Goal: Task Accomplishment & Management: Manage account settings

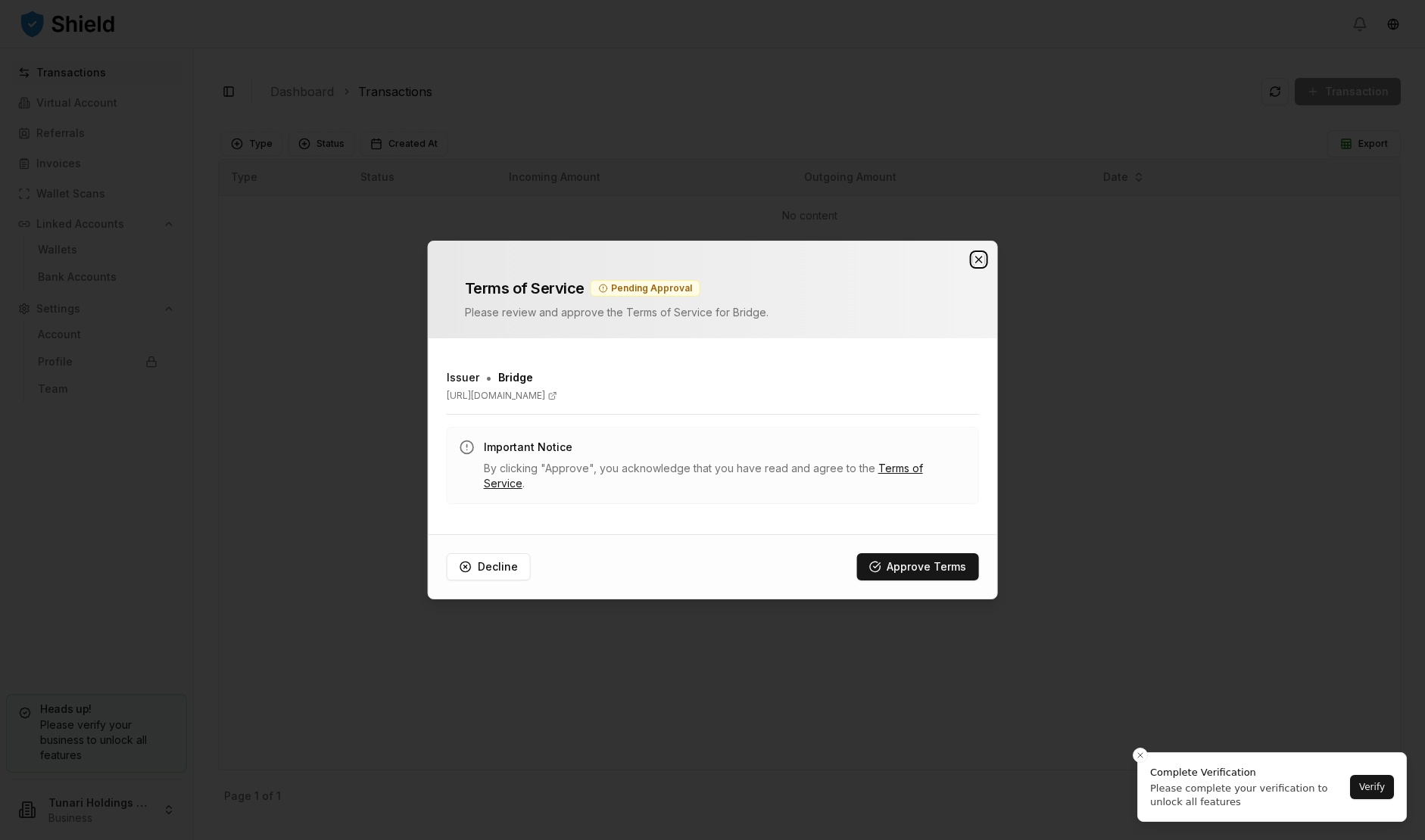
click at [975, 265] on icon "button" at bounding box center [978, 260] width 12 height 12
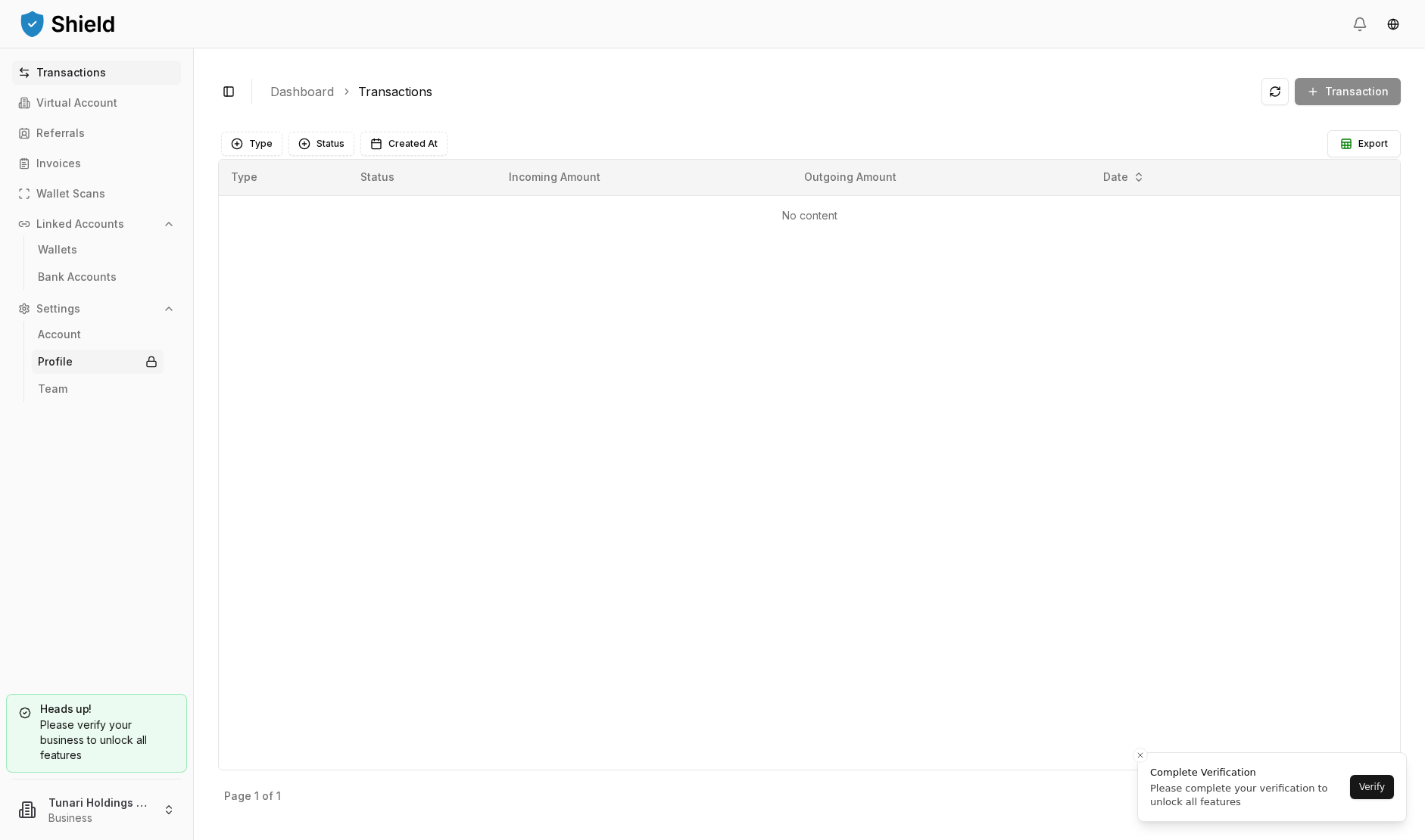
click at [80, 364] on link "Profile" at bounding box center [98, 362] width 132 height 25
click at [61, 303] on p "Settings" at bounding box center [58, 308] width 44 height 11
click at [69, 310] on p "Settings" at bounding box center [58, 308] width 44 height 11
click at [69, 342] on link "Account" at bounding box center [98, 335] width 132 height 25
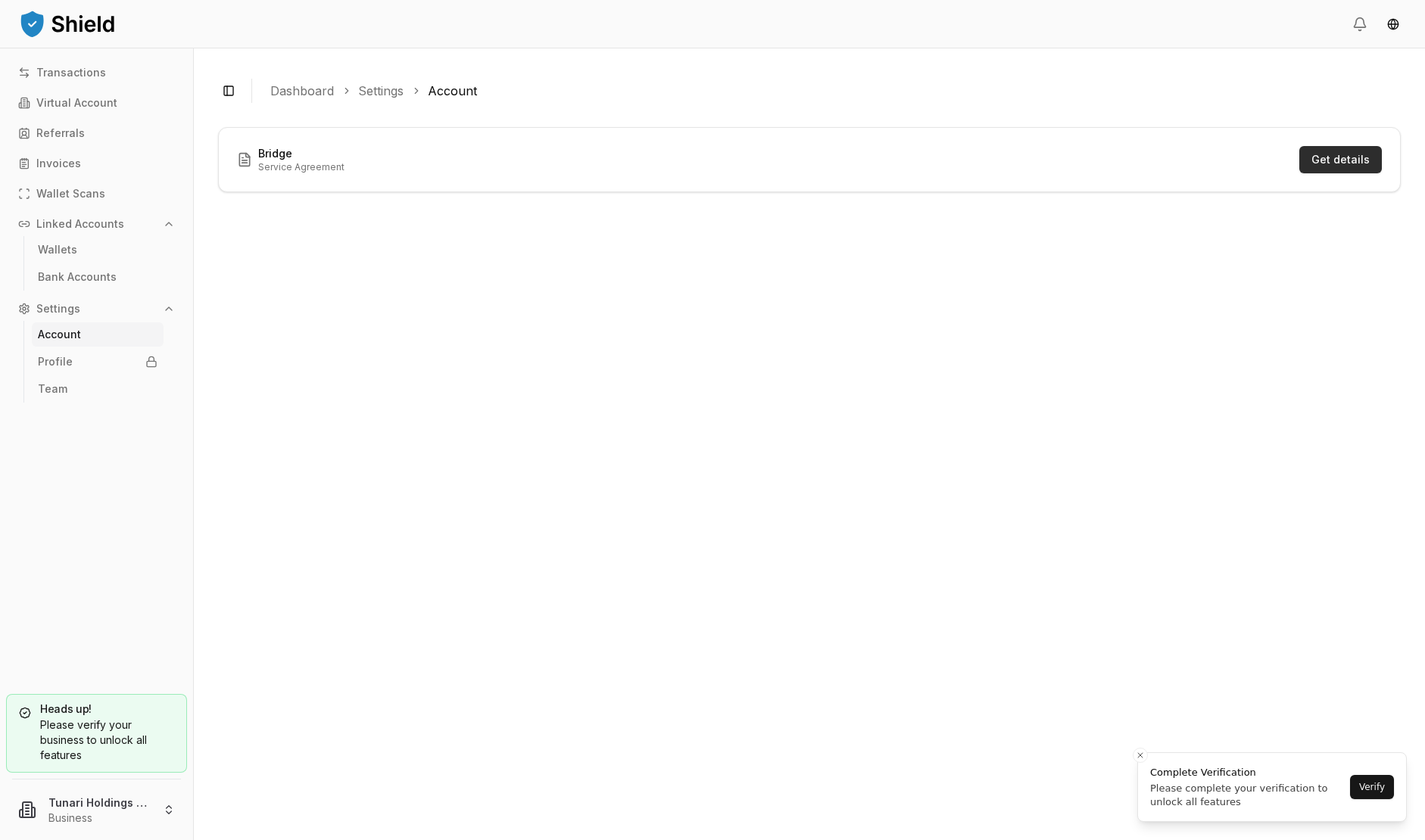
click at [1347, 164] on button "Get details" at bounding box center [1341, 159] width 83 height 27
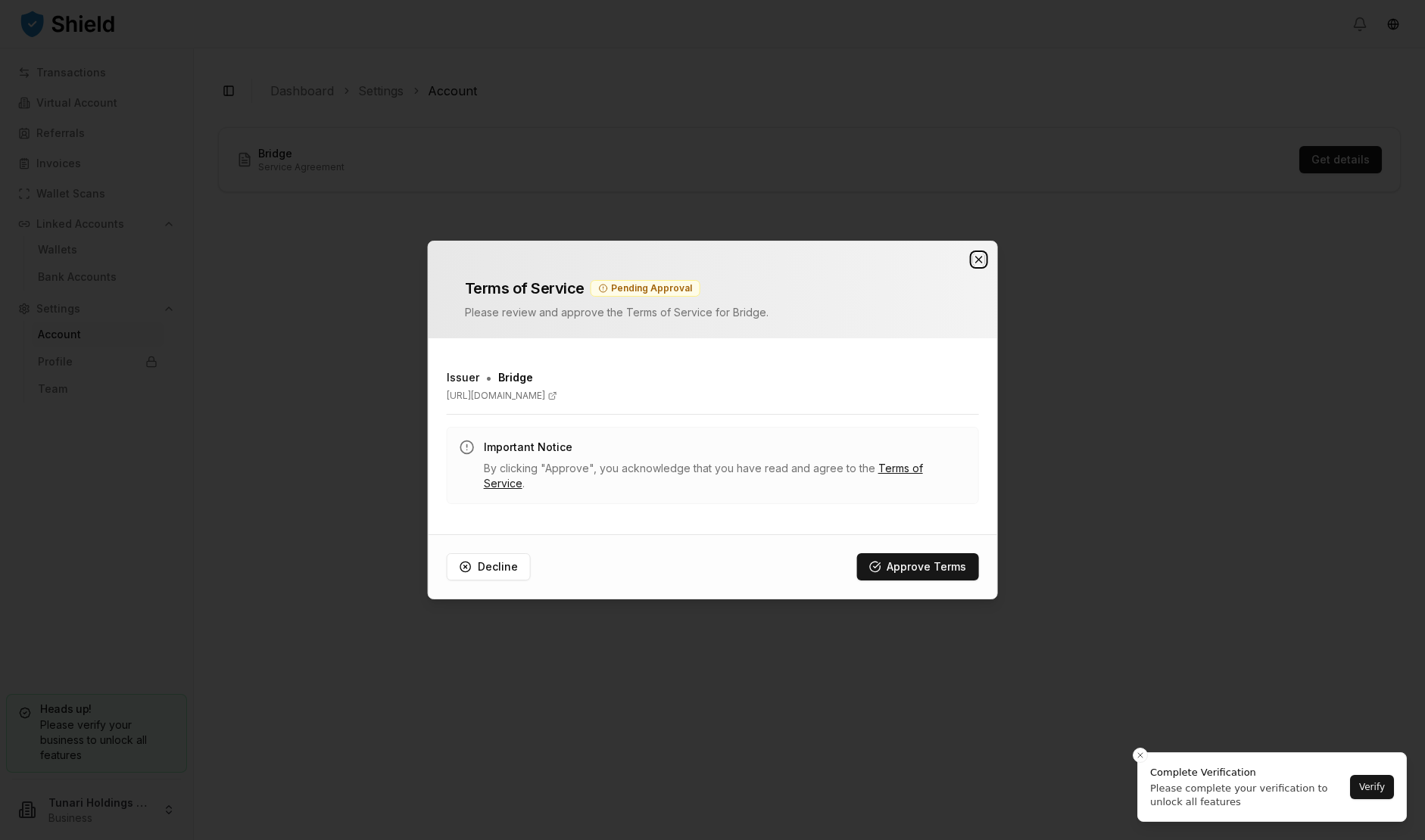
click at [978, 265] on icon "button" at bounding box center [978, 260] width 12 height 12
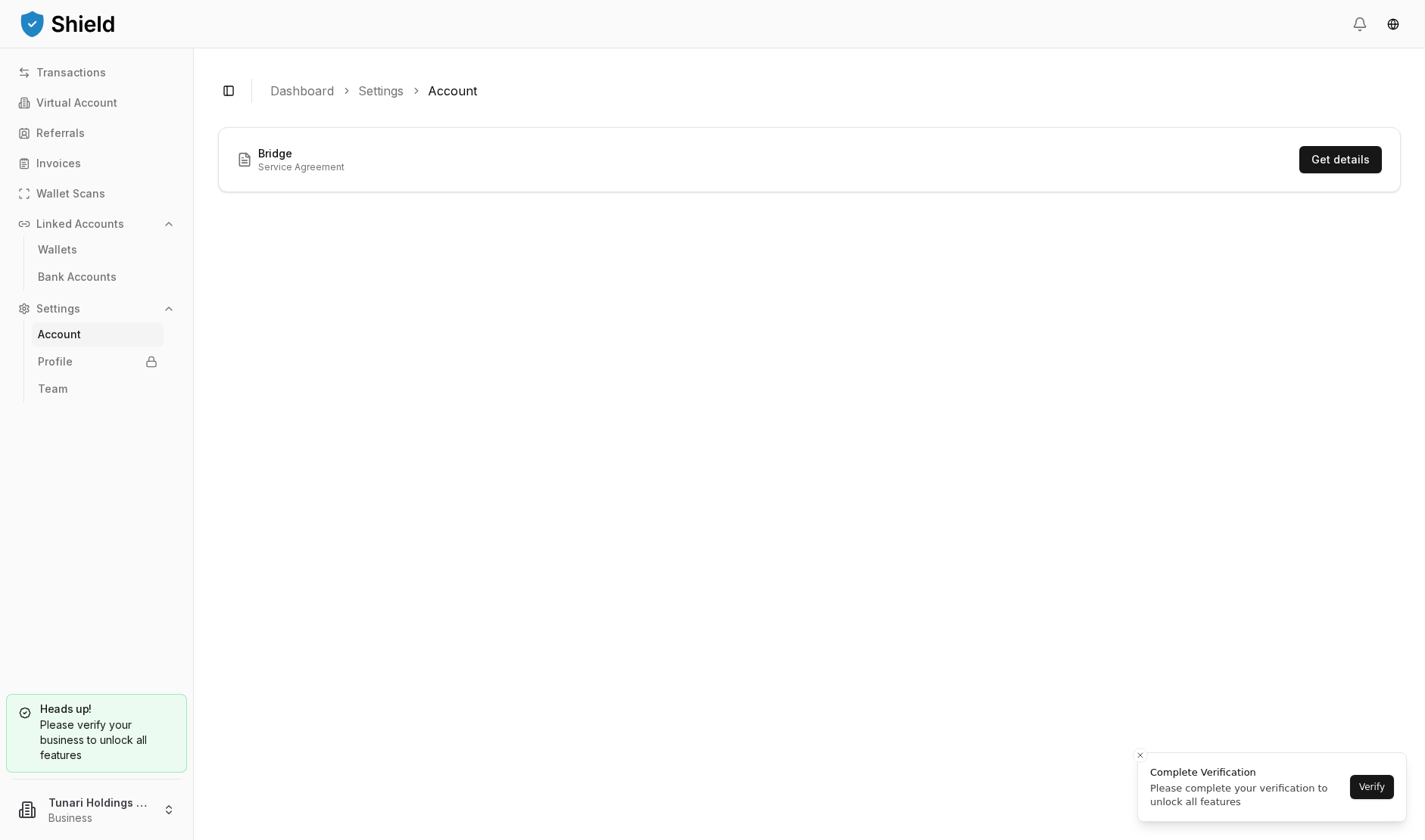
click at [463, 497] on div "Bridge Service Agreement Get details" at bounding box center [810, 472] width 1183 height 689
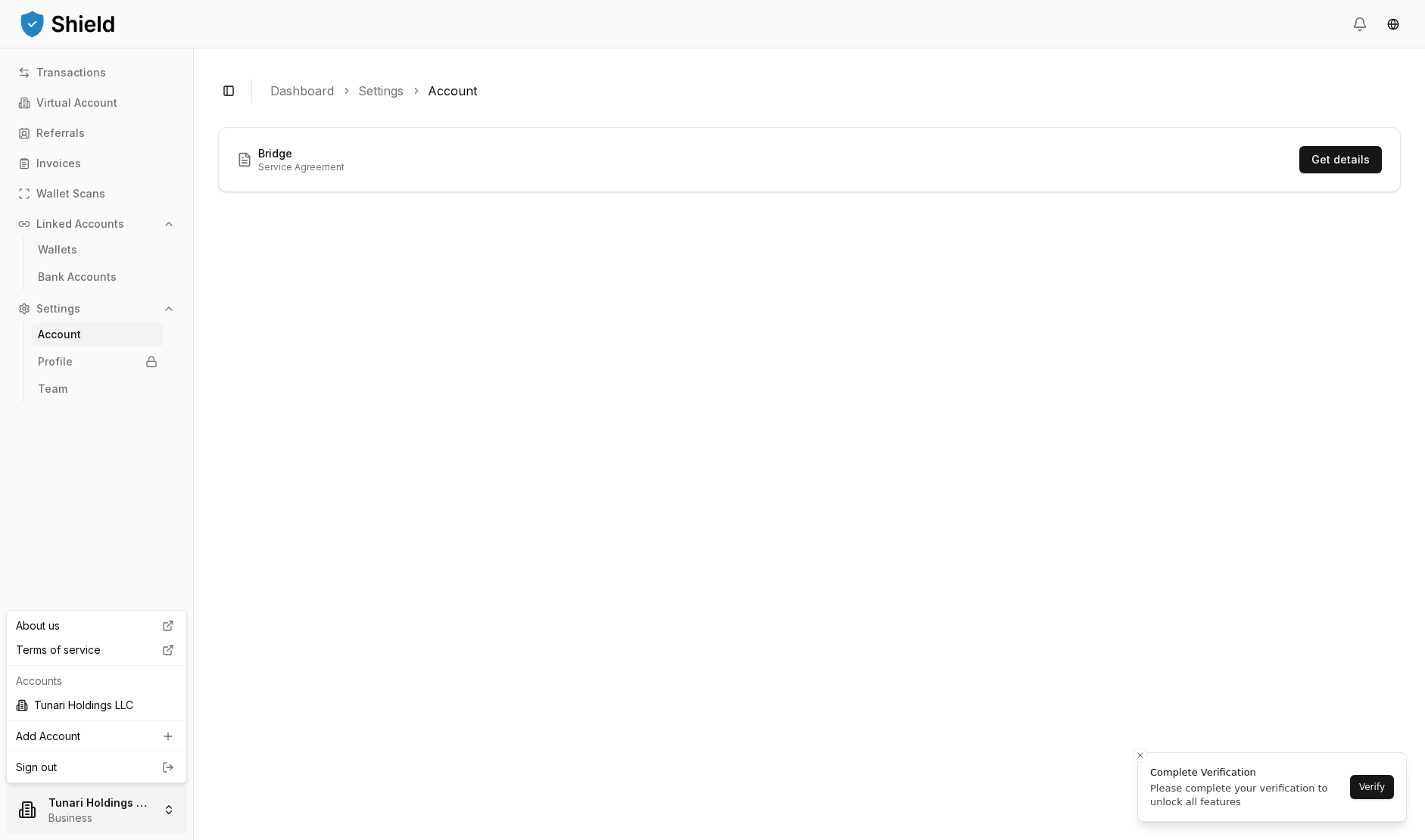
click at [142, 807] on html "Transactions Virtual Account Referrals Invoices Wallet Scans Linked Accounts Wa…" at bounding box center [712, 420] width 1425 height 840
click at [111, 457] on html "Transactions Virtual Account Referrals Invoices Wallet Scans Linked Accounts Wa…" at bounding box center [712, 420] width 1425 height 840
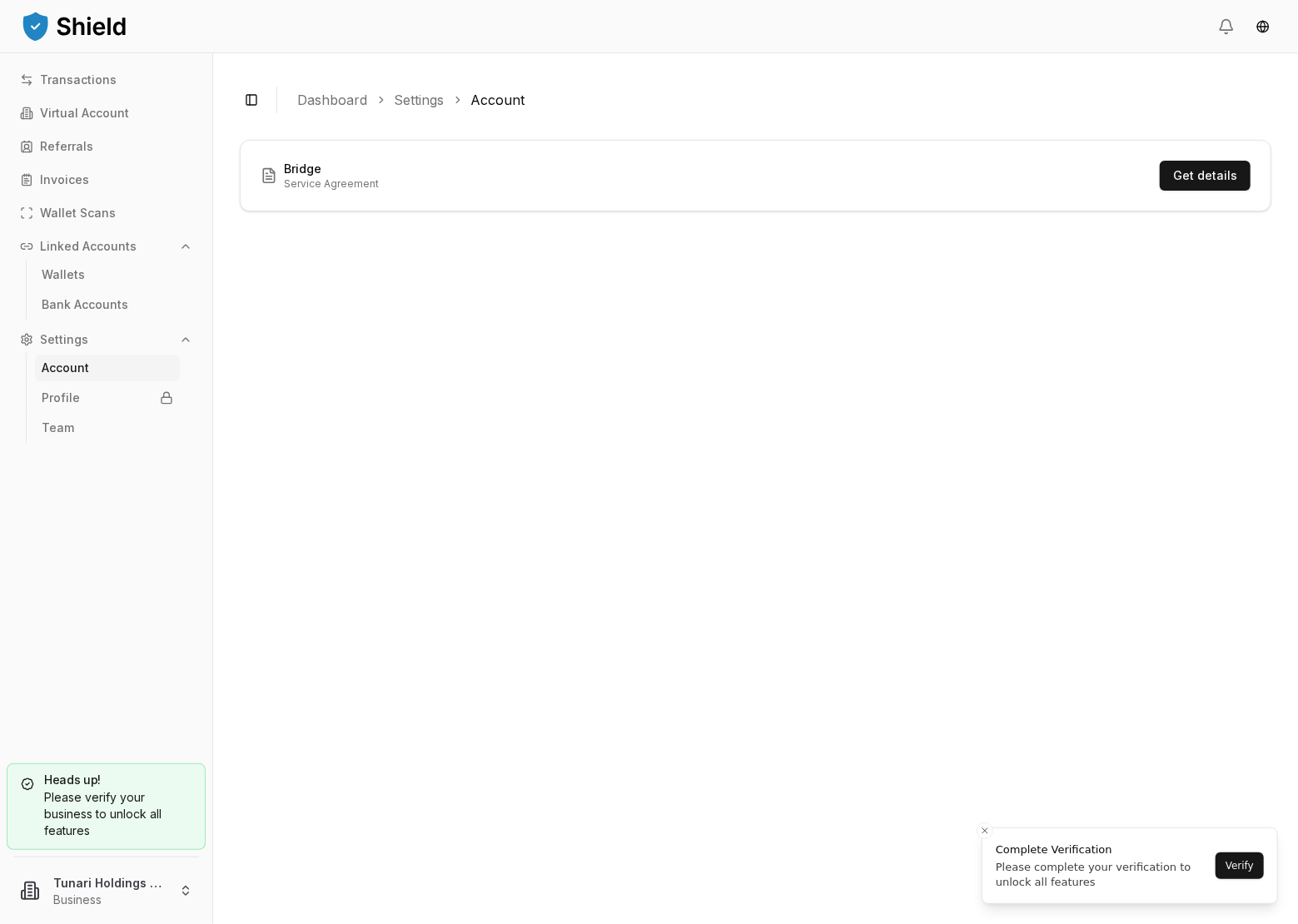
click at [623, 690] on div "Bridge Service Agreement Get details" at bounding box center [755, 519] width 1031 height 758
click at [421, 100] on link "Settings" at bounding box center [419, 100] width 50 height 20
click at [327, 101] on link "Dashboard" at bounding box center [332, 100] width 70 height 20
click at [1258, 21] on html "Transactions Virtual Account Referrals Invoices Wallet Scans Linked Accounts Wa…" at bounding box center [649, 462] width 1298 height 924
click at [574, 403] on html "Transactions Virtual Account Referrals Invoices Wallet Scans Linked Accounts Wa…" at bounding box center [649, 462] width 1298 height 924
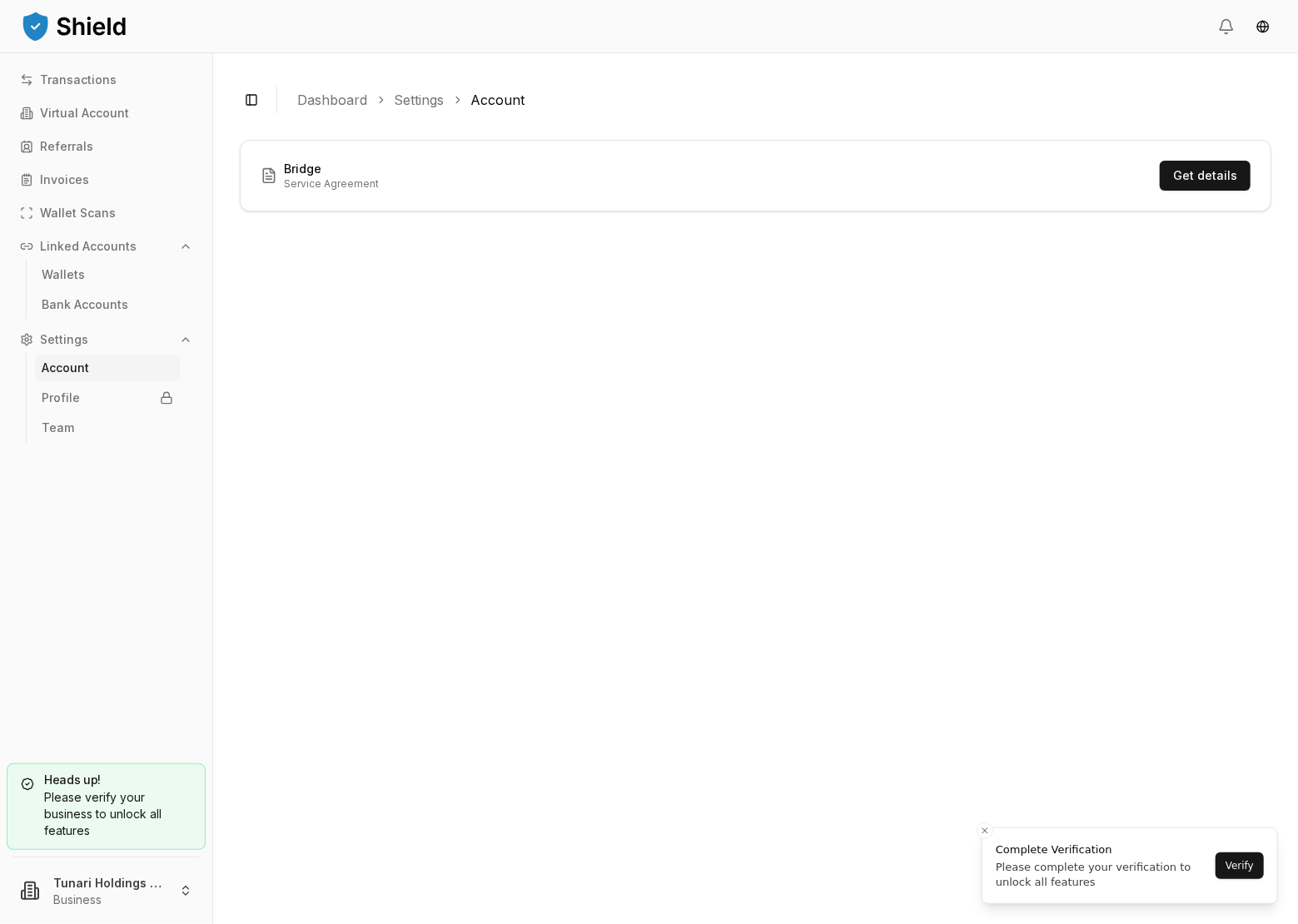
click at [497, 692] on div "Bridge Service Agreement Get details" at bounding box center [755, 519] width 1031 height 758
click at [954, 442] on div "Bridge Service Agreement Get details" at bounding box center [755, 519] width 1031 height 758
click at [1264, 33] on html "Transactions Virtual Account Referrals Invoices Wallet Scans Linked Accounts Wa…" at bounding box center [649, 462] width 1298 height 924
click at [1228, 29] on html "Transactions Virtual Account Referrals Invoices Wallet Scans Linked Accounts Wa…" at bounding box center [649, 462] width 1298 height 924
click at [522, 471] on div "Bridge Service Agreement Get details" at bounding box center [755, 519] width 1031 height 758
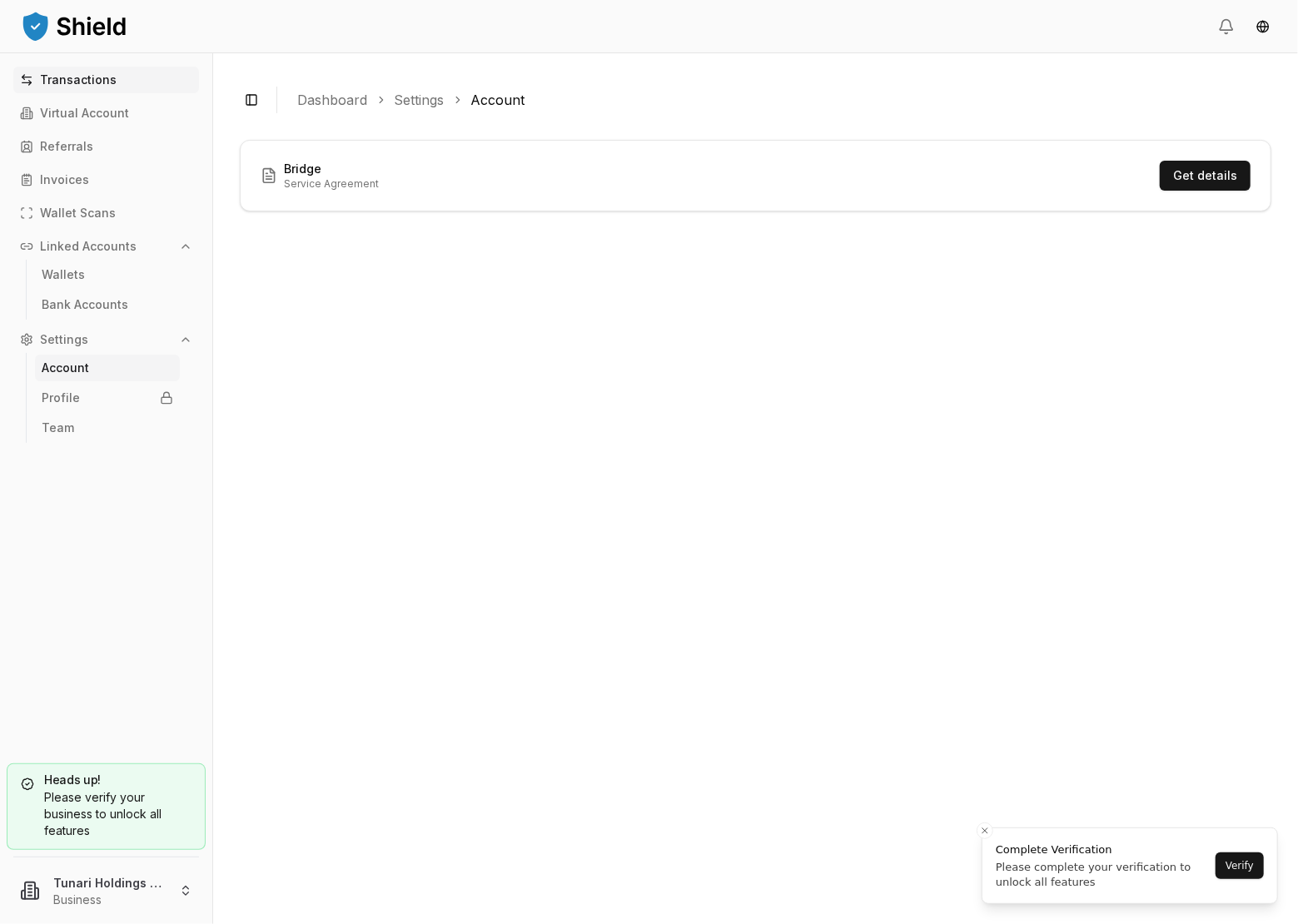
click at [63, 87] on link "Transactions" at bounding box center [106, 80] width 186 height 27
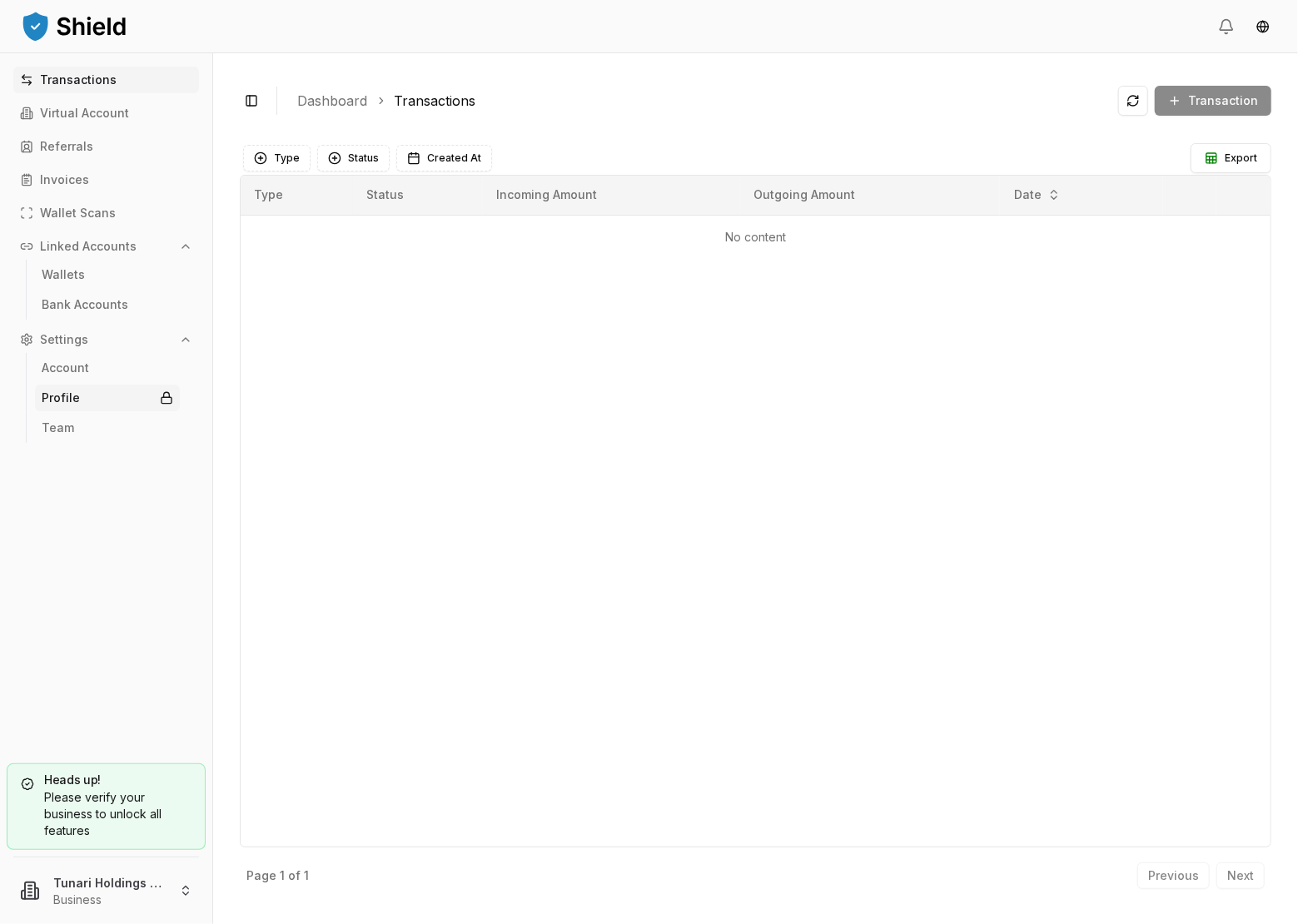
click at [60, 406] on link "Profile" at bounding box center [107, 398] width 145 height 27
click at [68, 364] on p "Account" at bounding box center [65, 368] width 47 height 12
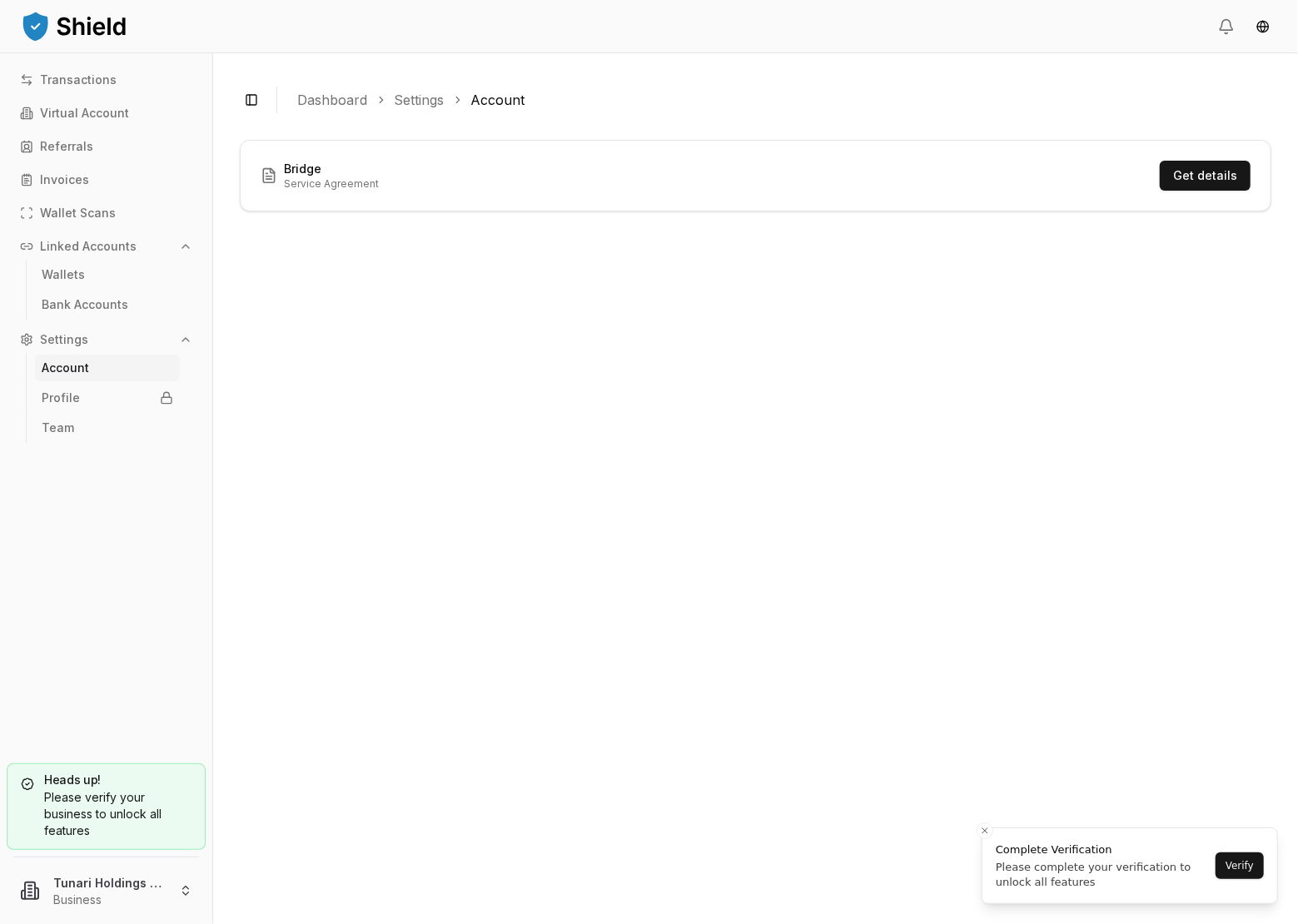
click at [604, 467] on div "Bridge Service Agreement Get details" at bounding box center [755, 519] width 1031 height 758
